Goal: Transaction & Acquisition: Subscribe to service/newsletter

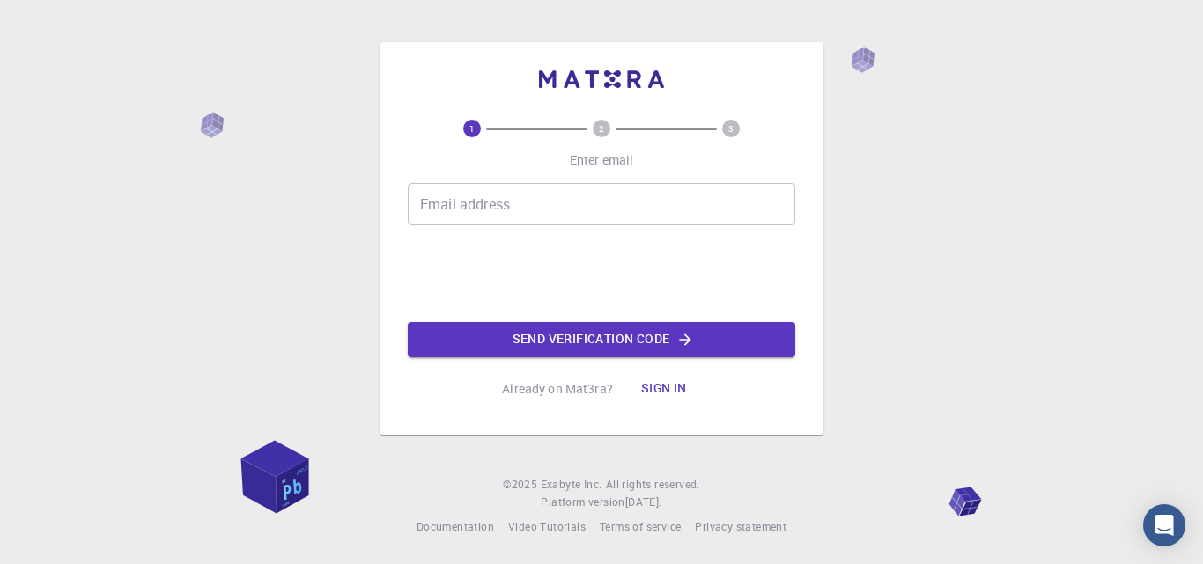
drag, startPoint x: 525, startPoint y: 195, endPoint x: 537, endPoint y: 215, distance: 23.0
click at [527, 201] on input "Email address" at bounding box center [601, 204] width 387 height 42
click at [845, 240] on div "1 2 3 Enter email Email address Email address 0cAFcWeA45UTVfMPpYY9BDnTvEyjqippD…" at bounding box center [601, 282] width 1203 height 564
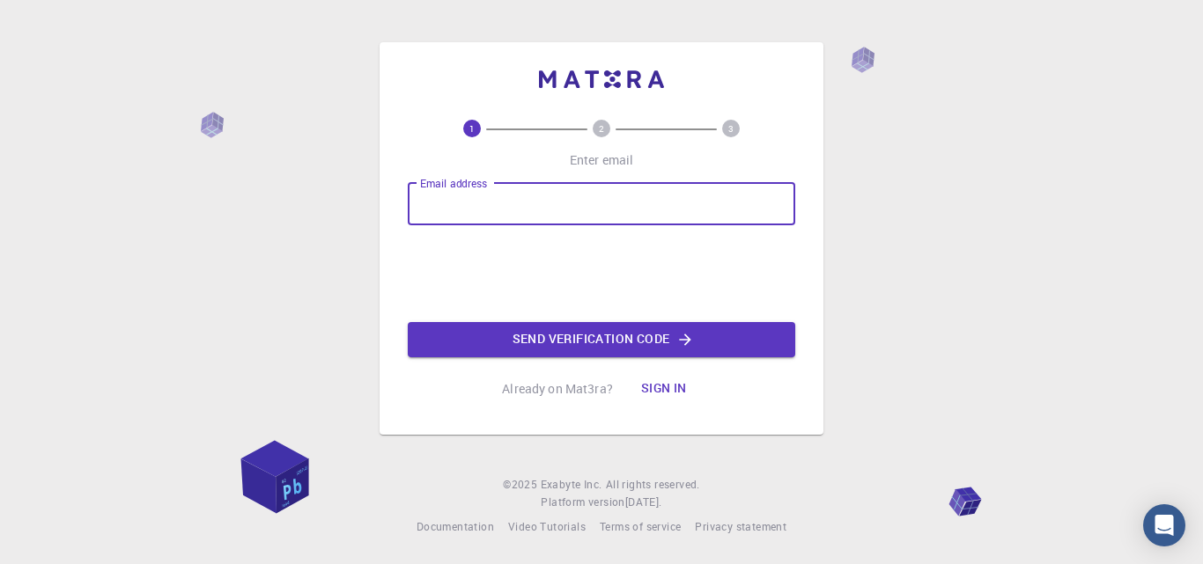
click at [469, 201] on input "Email address" at bounding box center [601, 204] width 387 height 42
type input "[EMAIL_ADDRESS][DOMAIN_NAME]"
